Goal: Task Accomplishment & Management: Manage account settings

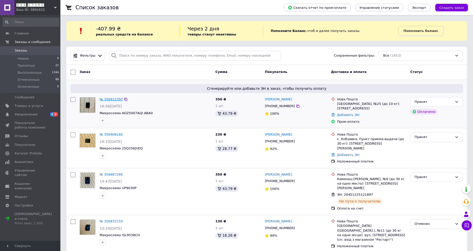
click at [111, 98] on link "№ 356912350" at bounding box center [111, 99] width 23 height 4
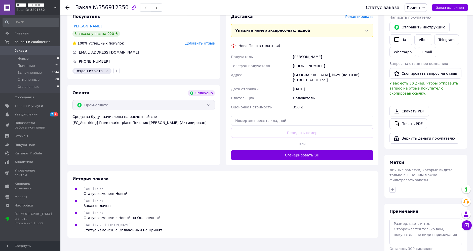
scroll to position [227, 0]
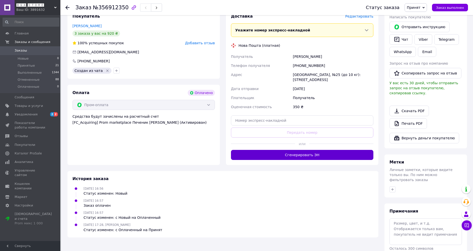
click at [324, 150] on button "Сгенерировать ЭН" at bounding box center [302, 155] width 142 height 10
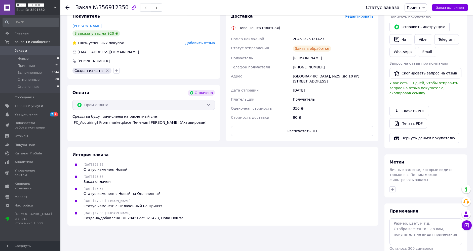
click at [32, 51] on span "Заказы" at bounding box center [31, 50] width 32 height 5
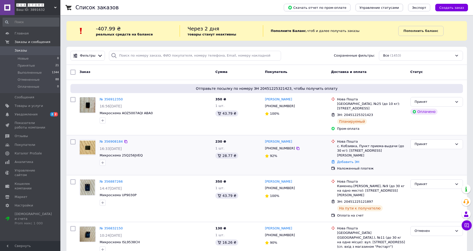
click at [107, 139] on div "№ 356908184" at bounding box center [111, 142] width 24 height 6
click at [108, 142] on link "№ 356908184" at bounding box center [111, 142] width 23 height 4
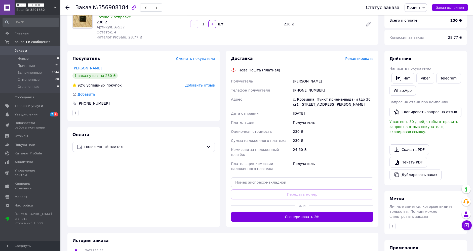
scroll to position [56, 0]
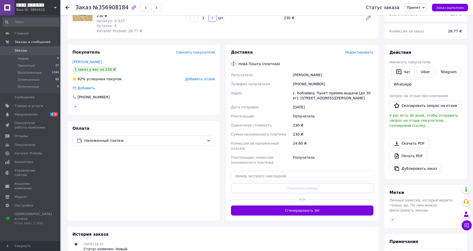
click at [319, 206] on button "Сгенерировать ЭН" at bounding box center [302, 211] width 142 height 10
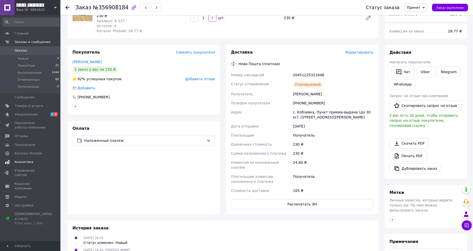
click at [24, 162] on span "Аналитика" at bounding box center [24, 162] width 19 height 5
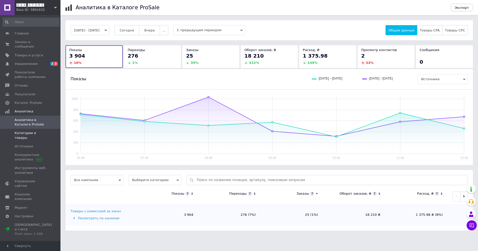
click at [27, 131] on span "Категории и товары" at bounding box center [31, 135] width 32 height 9
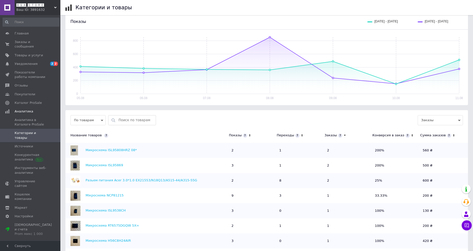
scroll to position [56, 0]
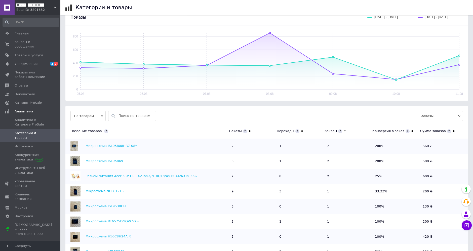
click at [249, 130] on icon at bounding box center [250, 131] width 2 height 2
click at [249, 131] on icon at bounding box center [250, 131] width 2 height 1
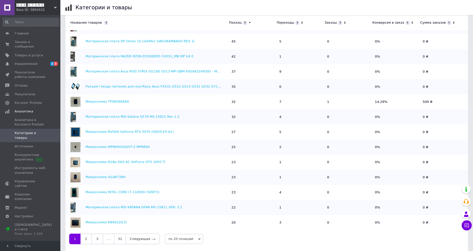
scroll to position [170, 0]
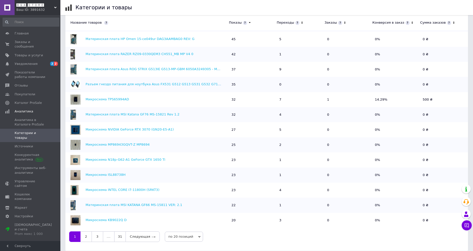
click at [180, 233] on span "по 20 позиций" at bounding box center [184, 237] width 38 height 10
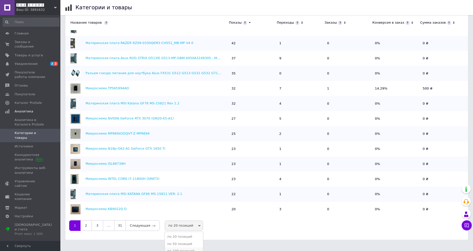
click at [191, 248] on li "по 100 позиций" at bounding box center [184, 251] width 38 height 7
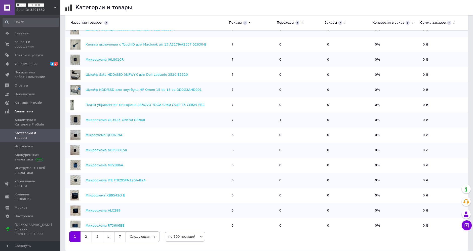
scroll to position [1307, 0]
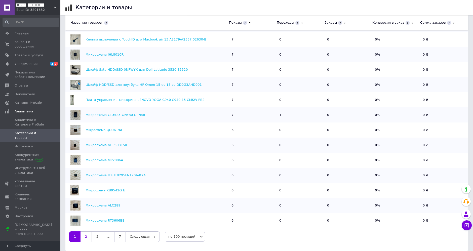
click at [86, 232] on link "2" at bounding box center [86, 237] width 11 height 11
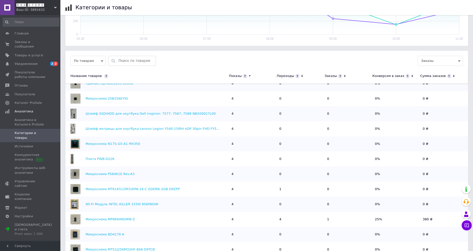
scroll to position [170, 0]
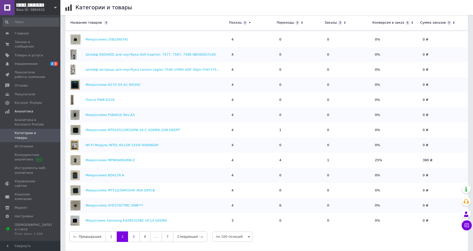
click at [132, 235] on link "3" at bounding box center [133, 237] width 11 height 11
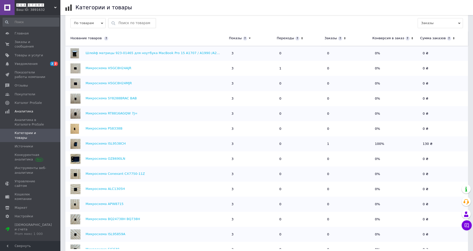
scroll to position [58, 0]
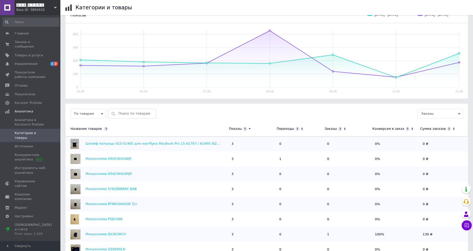
click at [301, 128] on icon at bounding box center [302, 129] width 2 height 2
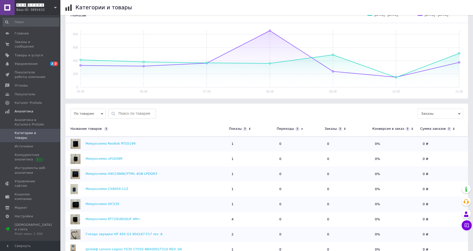
click at [301, 128] on icon at bounding box center [302, 128] width 2 height 1
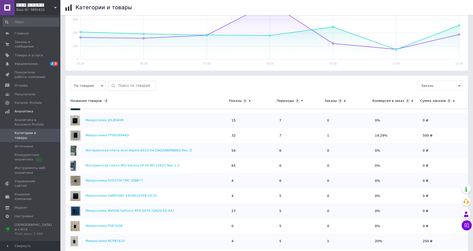
scroll to position [112, 0]
